Goal: Navigation & Orientation: Find specific page/section

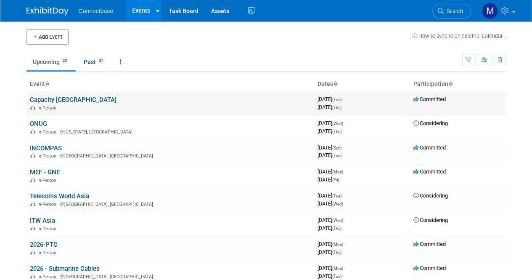
click at [68, 97] on link "Capacity [GEOGRAPHIC_DATA]" at bounding box center [73, 100] width 87 height 8
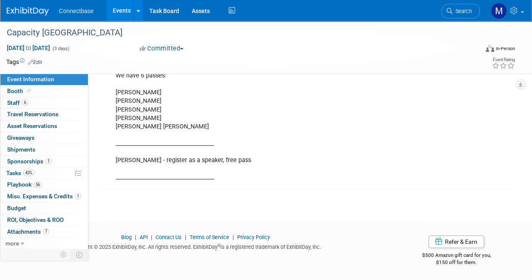
scroll to position [297, 0]
